Goal: Task Accomplishment & Management: Manage account settings

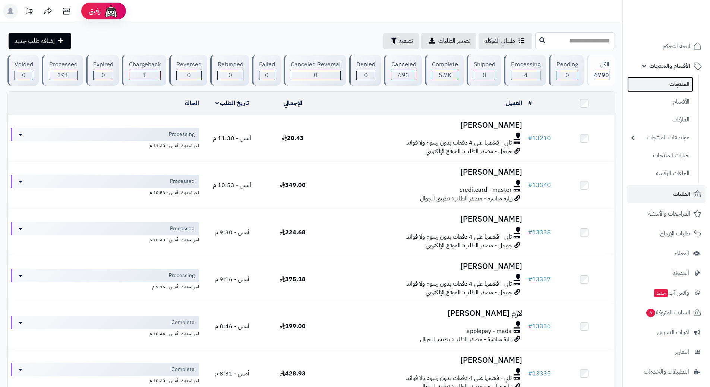
click at [673, 83] on link "المنتجات" at bounding box center [660, 84] width 66 height 15
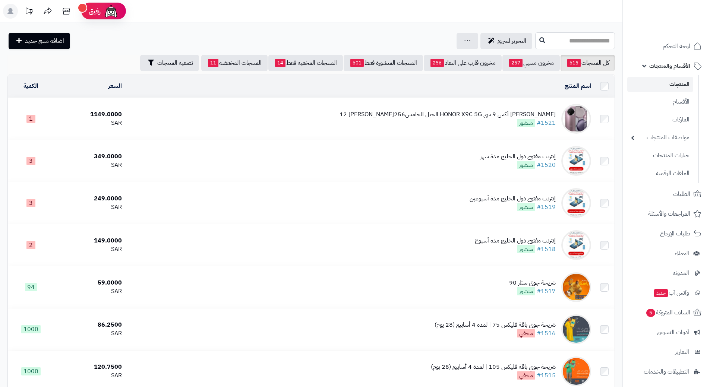
click at [587, 41] on input "text" at bounding box center [575, 40] width 80 height 17
type input "***"
click at [537, 44] on button at bounding box center [542, 40] width 11 height 14
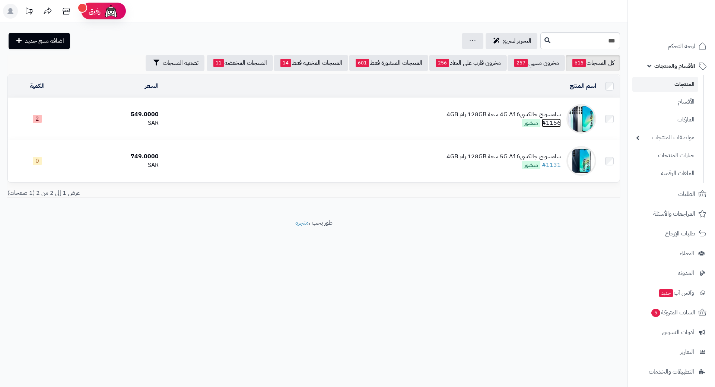
click at [557, 120] on link "#1156" at bounding box center [551, 123] width 19 height 9
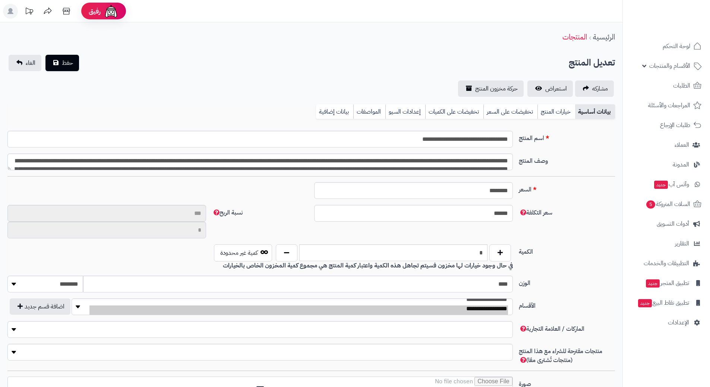
type input "**"
type input "**********"
type input "******"
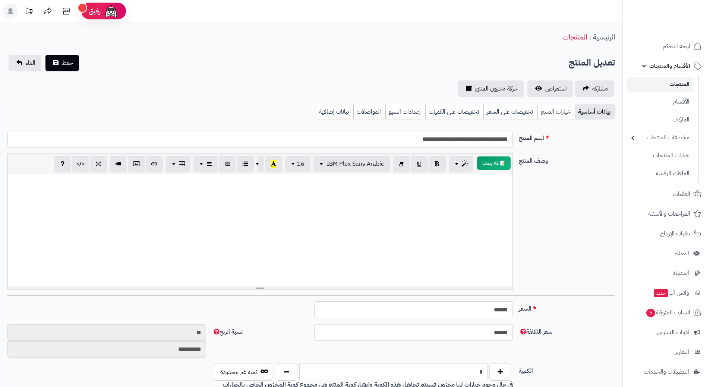
click at [559, 110] on link "خيارات المنتج" at bounding box center [556, 111] width 38 height 15
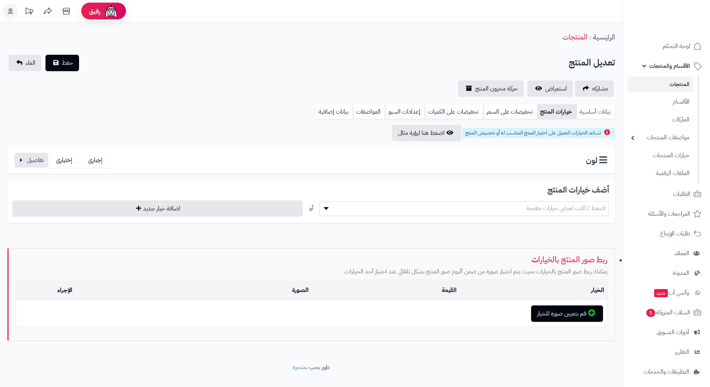
click at [604, 112] on link "بيانات أساسية" at bounding box center [595, 111] width 39 height 15
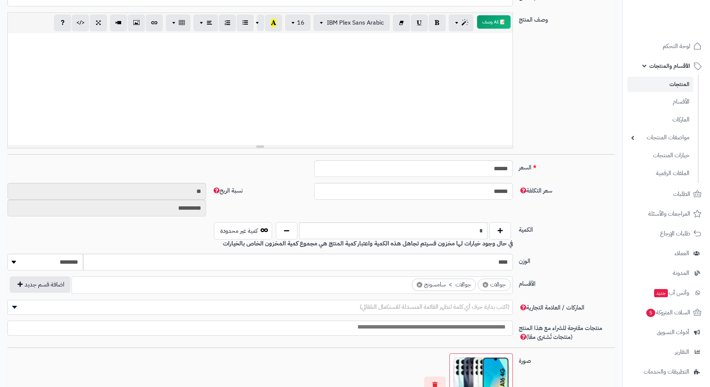
scroll to position [149, 0]
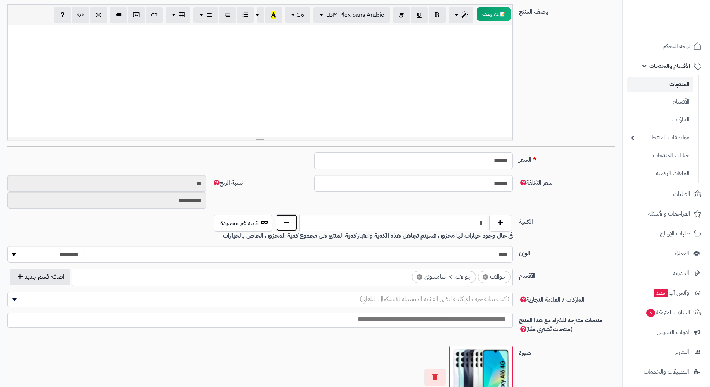
click at [288, 225] on button "button" at bounding box center [287, 222] width 22 height 17
type input "*"
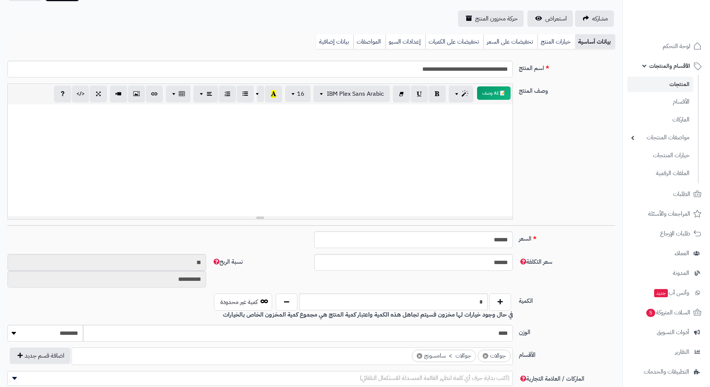
scroll to position [0, 0]
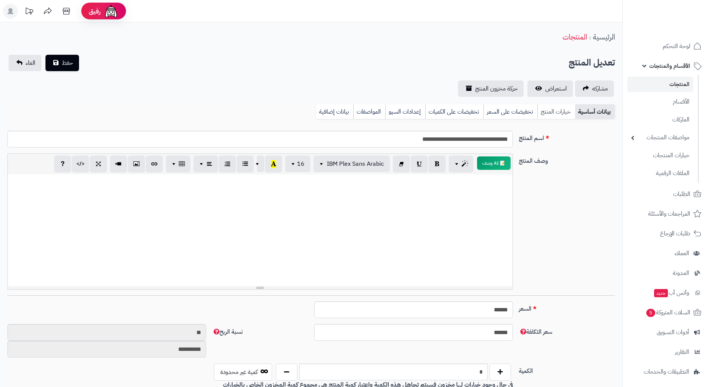
click at [562, 109] on link "خيارات المنتج" at bounding box center [556, 111] width 38 height 15
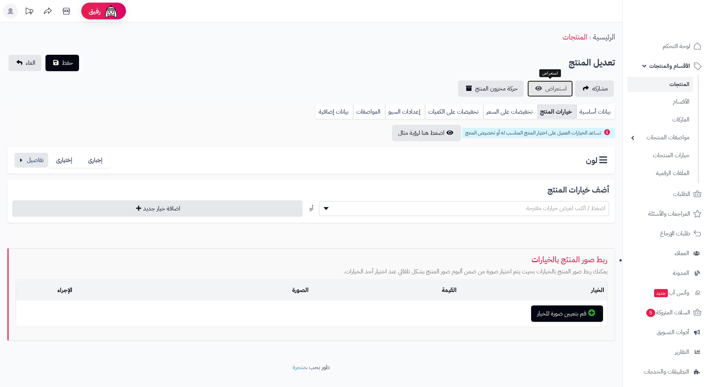
click at [557, 94] on link "استعراض" at bounding box center [549, 88] width 45 height 16
click at [64, 66] on span "حفظ" at bounding box center [67, 62] width 11 height 9
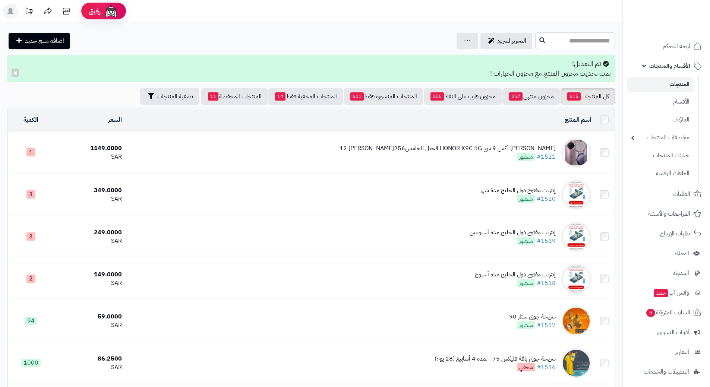
click at [674, 66] on span "الأقسام والمنتجات" at bounding box center [669, 66] width 41 height 10
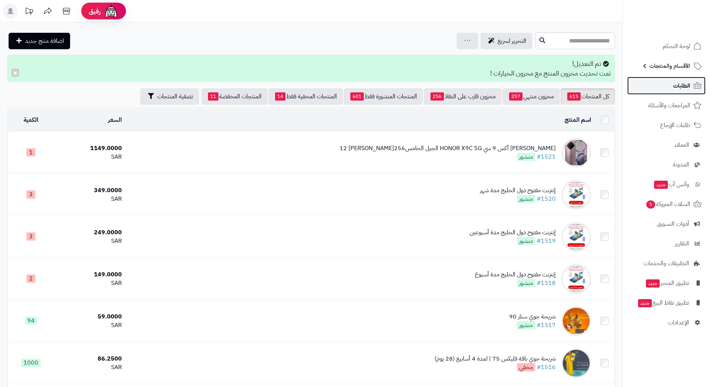
click at [677, 84] on span "الطلبات" at bounding box center [681, 85] width 17 height 10
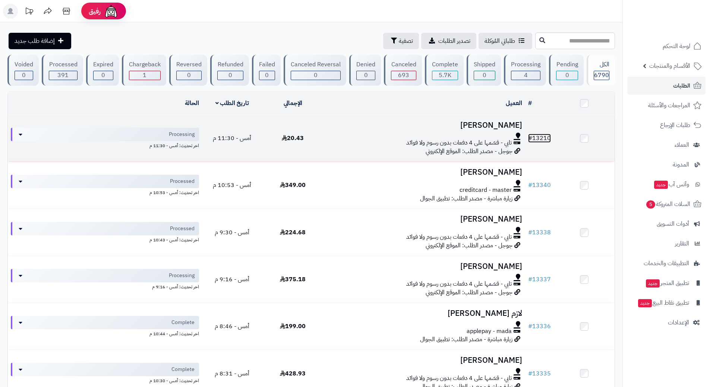
click at [546, 138] on link "# 13210" at bounding box center [539, 138] width 23 height 9
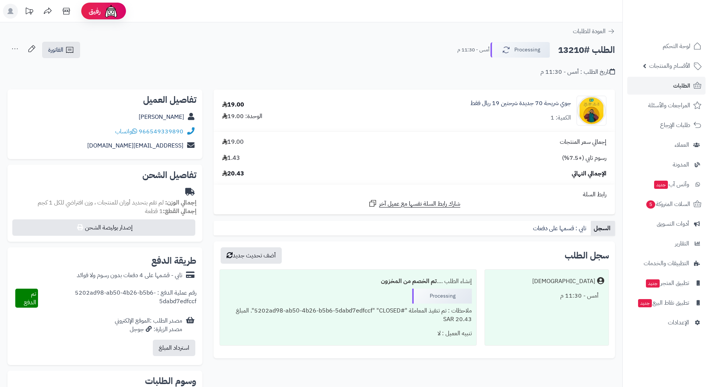
click at [576, 51] on h2 "الطلب #13210" at bounding box center [586, 49] width 57 height 15
copy div "الطلب #13210 Processing"
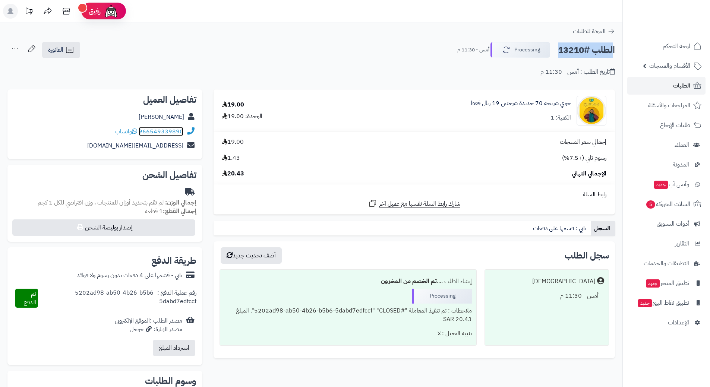
click at [175, 130] on link "966549339890" at bounding box center [161, 131] width 45 height 9
click at [527, 106] on link "جوي شريحة 70 جديدة شرحتين 19 ريال فقط" at bounding box center [520, 103] width 101 height 9
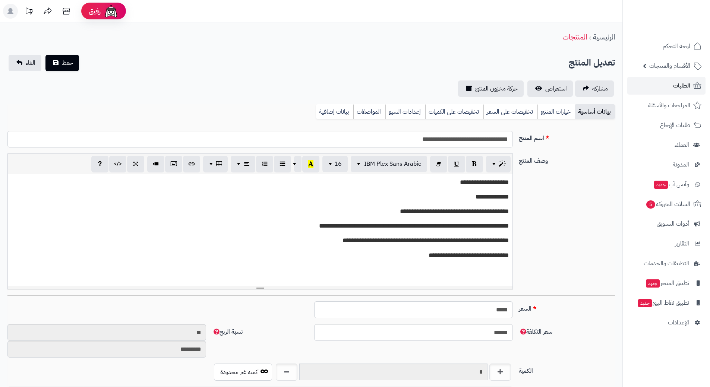
scroll to position [648, 0]
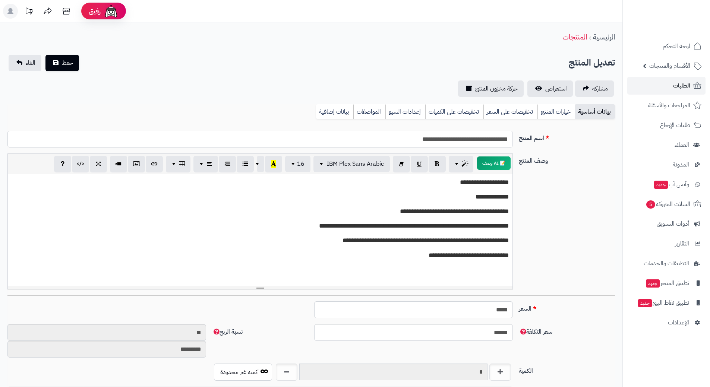
click at [493, 142] on input "**********" at bounding box center [259, 139] width 505 height 17
